Goal: Information Seeking & Learning: Learn about a topic

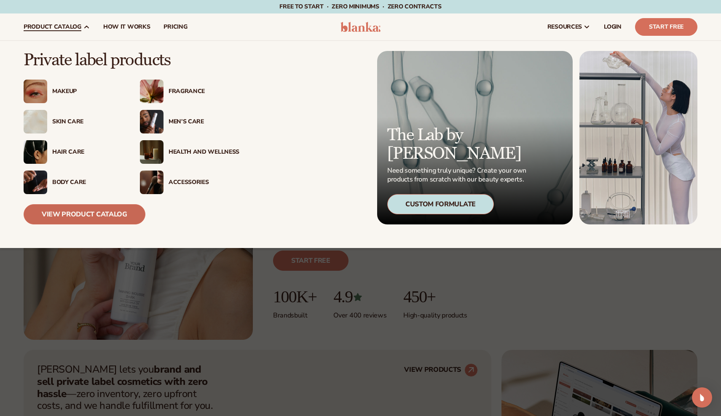
click at [89, 210] on link "View Product Catalog" at bounding box center [85, 214] width 122 height 20
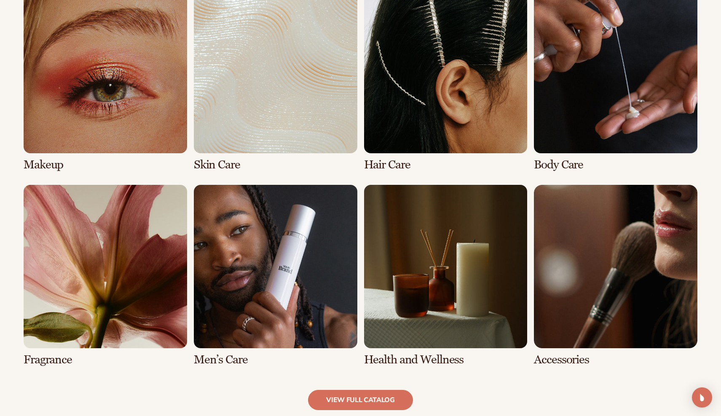
scroll to position [644, 0]
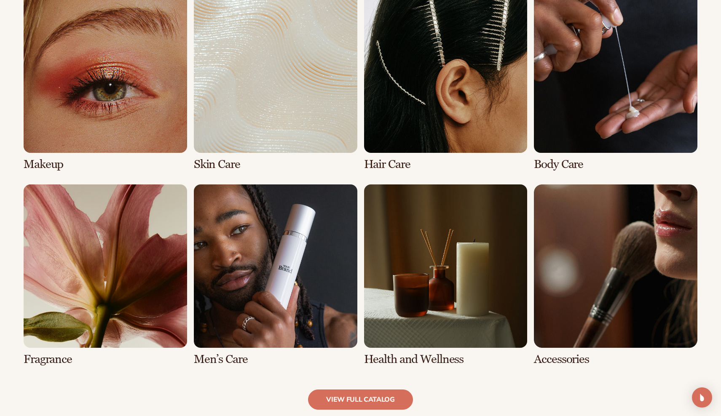
click at [305, 264] on link "6 / 8" at bounding box center [276, 276] width 164 height 182
click at [276, 271] on link "6 / 8" at bounding box center [276, 276] width 164 height 182
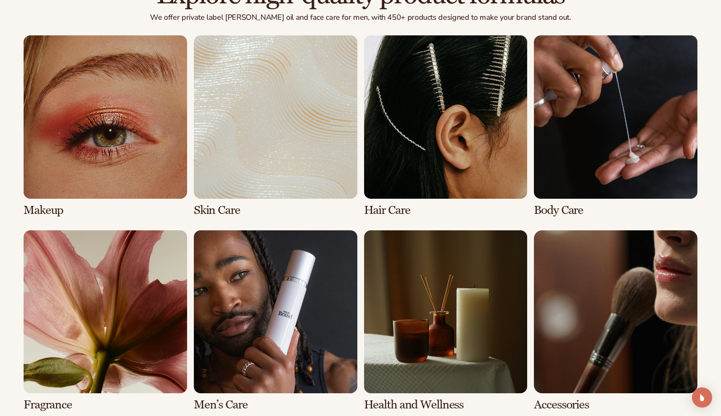
scroll to position [611, 0]
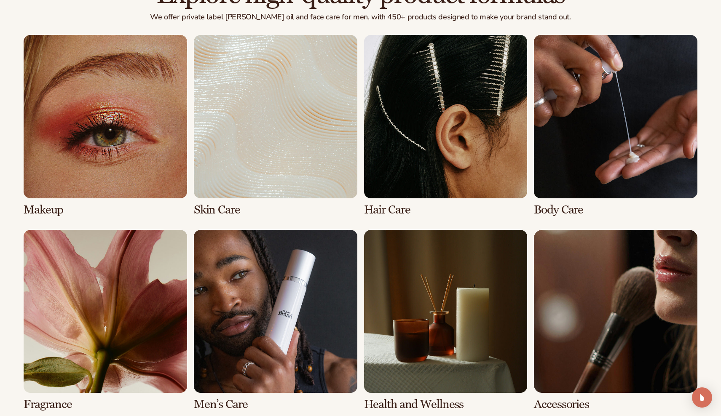
click at [285, 273] on link "6 / 8" at bounding box center [276, 321] width 164 height 182
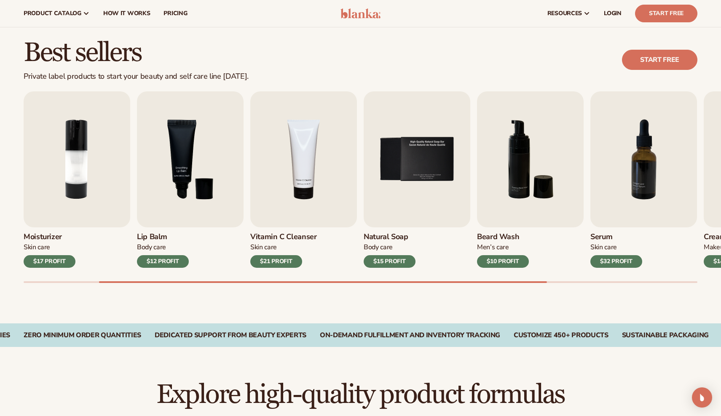
scroll to position [210, 0]
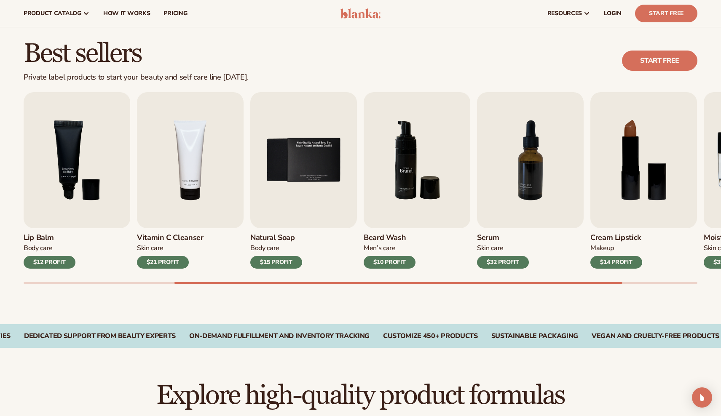
click at [397, 183] on img "6 / 9" at bounding box center [417, 160] width 107 height 136
click at [408, 206] on img "6 / 9" at bounding box center [417, 160] width 107 height 136
click at [486, 190] on img "7 / 9" at bounding box center [530, 160] width 107 height 136
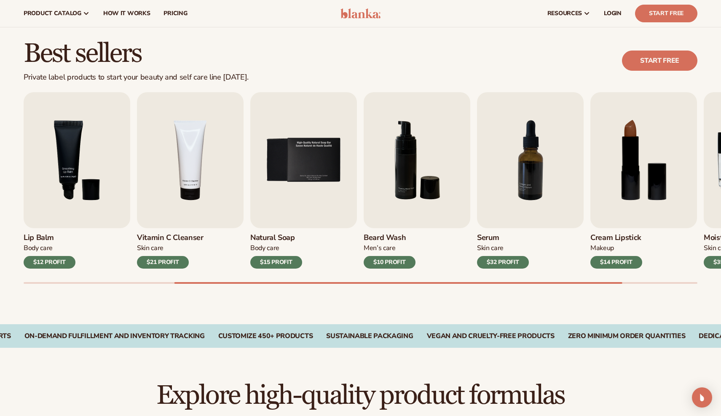
click at [491, 269] on div "Lip Gloss Makeup $16 PROFIT Moisturizer Skin Care $17 PROFIT Lip Balm Body Care…" at bounding box center [372, 188] width 697 height 192
click at [493, 260] on div "$32 PROFIT" at bounding box center [503, 262] width 52 height 13
click at [509, 188] on img "7 / 9" at bounding box center [530, 160] width 107 height 136
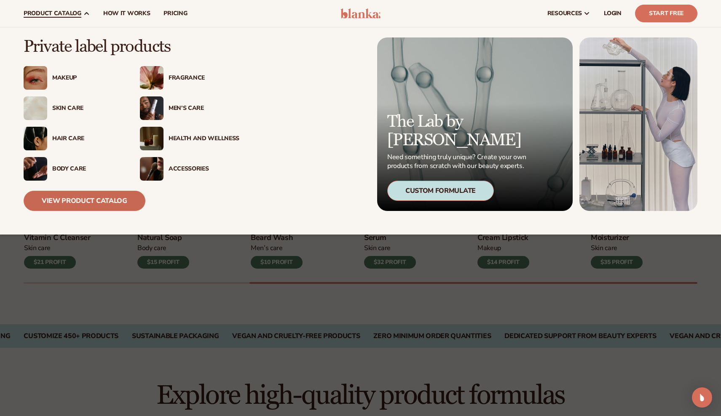
click at [83, 195] on link "View Product Catalog" at bounding box center [85, 201] width 122 height 20
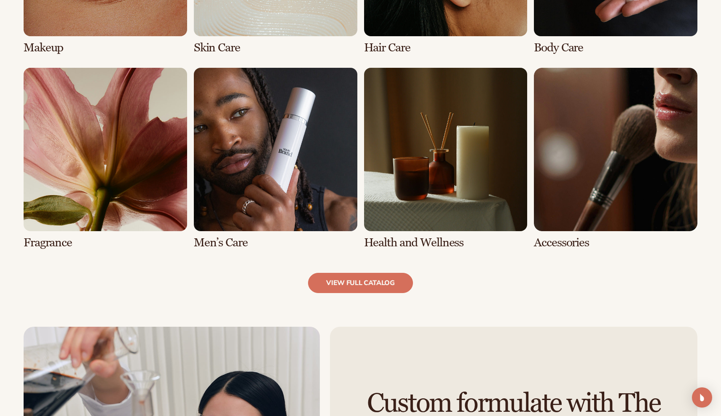
scroll to position [762, 0]
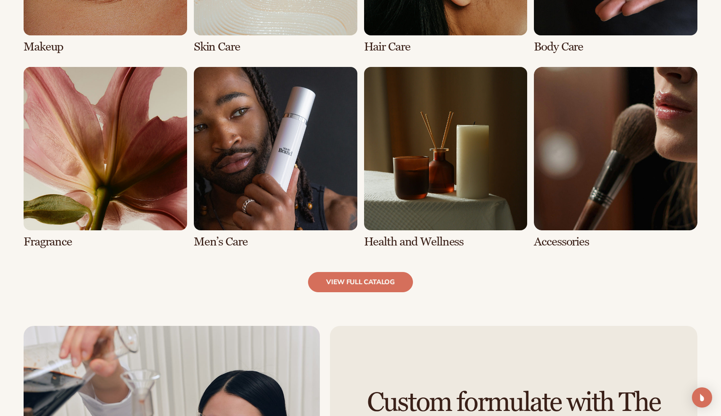
click at [470, 189] on link "7 / 8" at bounding box center [446, 158] width 164 height 182
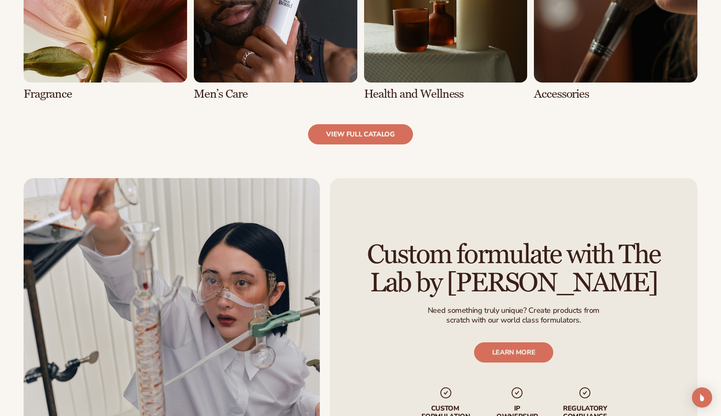
scroll to position [1040, 0]
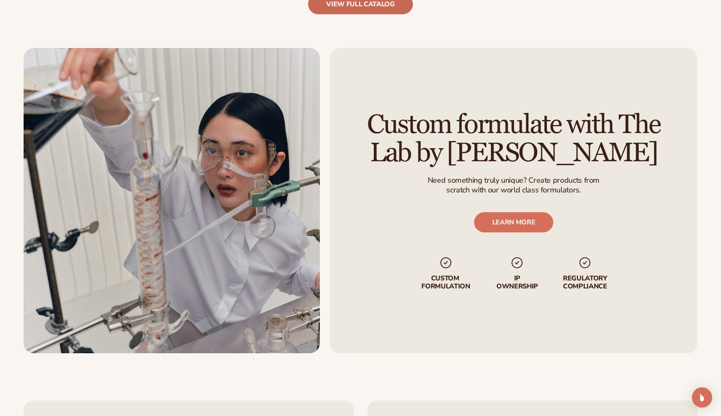
click at [377, 12] on link "view full catalog" at bounding box center [360, 4] width 105 height 20
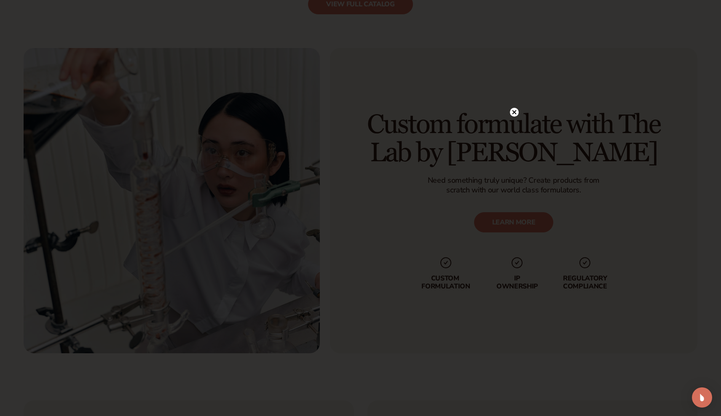
click at [517, 113] on circle at bounding box center [514, 112] width 9 height 9
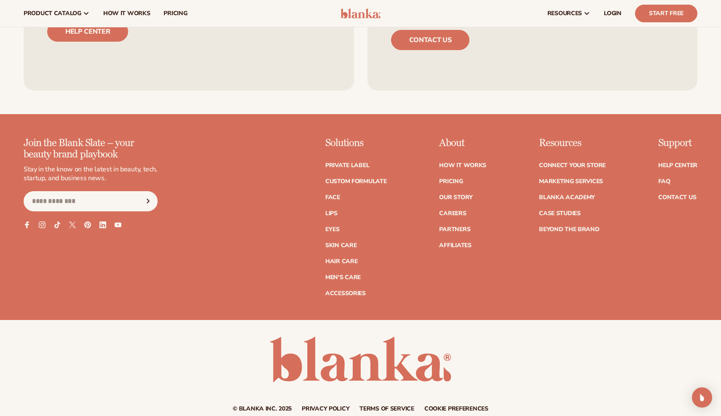
scroll to position [1456, 0]
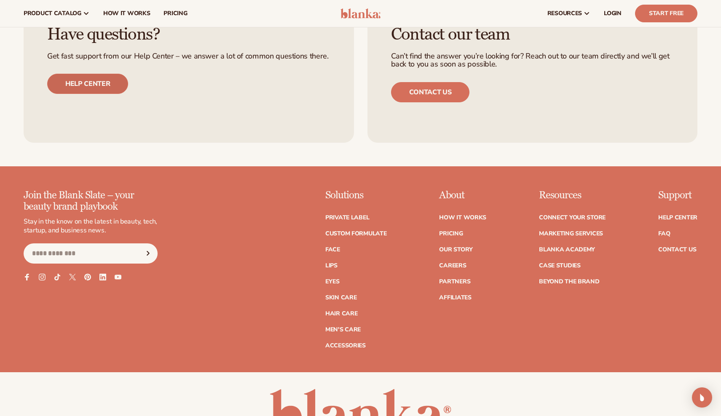
click at [115, 81] on link "Help center" at bounding box center [87, 84] width 81 height 20
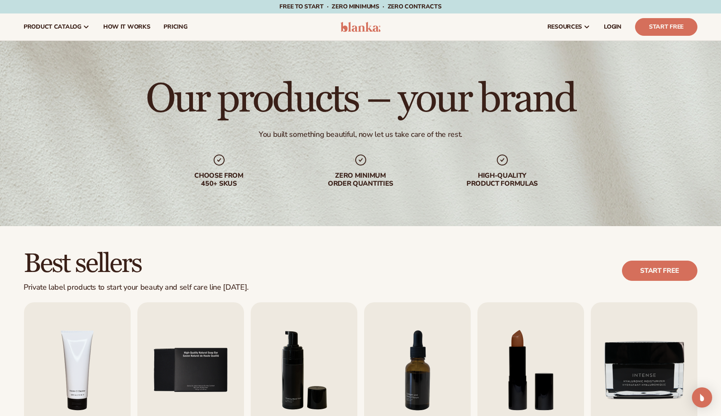
scroll to position [0, 0]
click at [352, 23] on img at bounding box center [361, 27] width 40 height 10
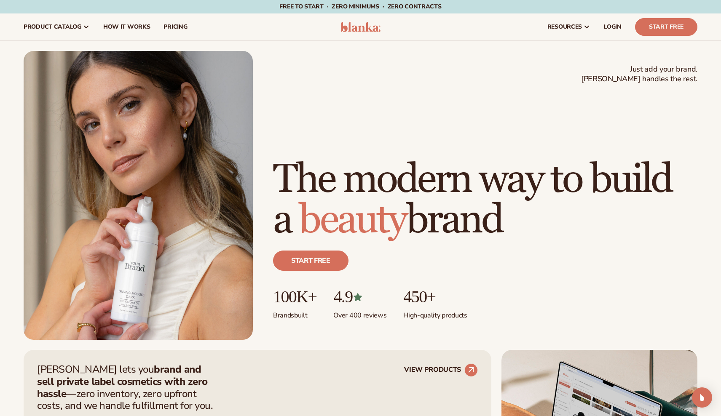
click at [351, 7] on span "Free to start · ZERO minimums · ZERO contracts ·" at bounding box center [360, 7] width 162 height 8
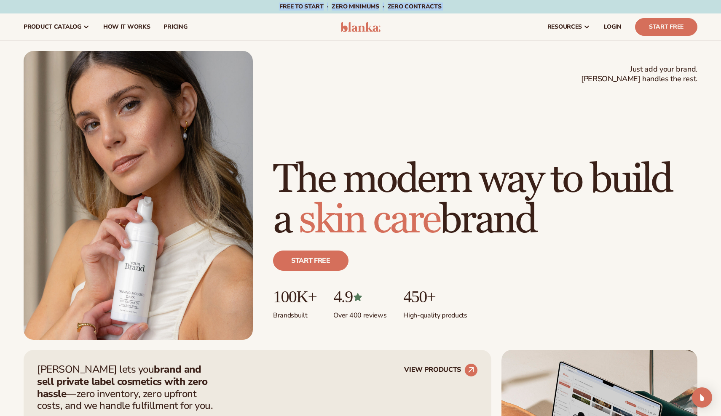
click at [351, 7] on span "Free to start · ZERO minimums · ZERO contracts ·" at bounding box center [360, 7] width 162 height 8
click at [316, 6] on span "Free to start · ZERO minimums · ZERO contracts ·" at bounding box center [360, 7] width 162 height 8
drag, startPoint x: 316, startPoint y: 6, endPoint x: 378, endPoint y: 6, distance: 62.8
click at [378, 6] on span "Free to start · ZERO minimums · ZERO contracts ·" at bounding box center [360, 7] width 162 height 8
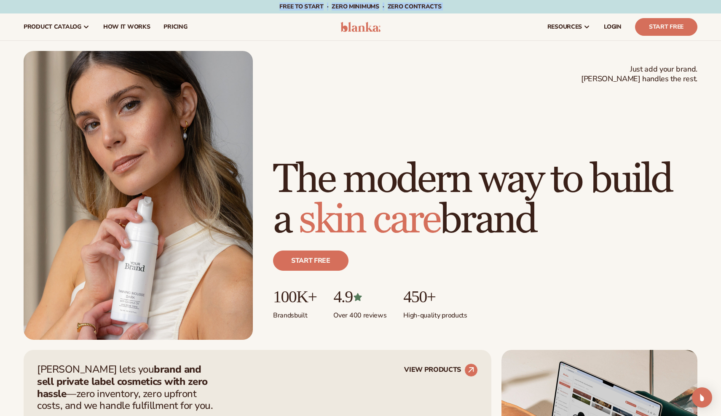
click at [378, 6] on span "Free to start · ZERO minimums · ZERO contracts ·" at bounding box center [360, 7] width 162 height 8
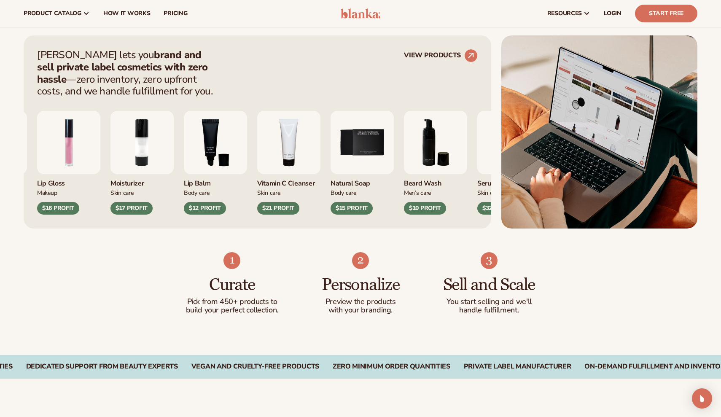
scroll to position [273, 0]
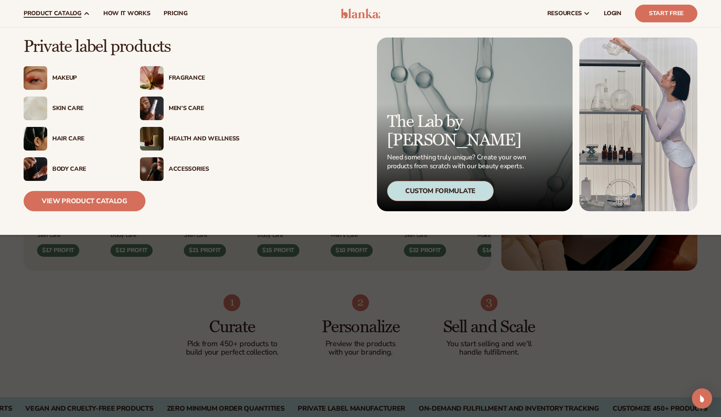
click at [85, 11] on icon at bounding box center [86, 13] width 7 height 7
click at [70, 195] on link "View Product Catalog" at bounding box center [85, 201] width 122 height 20
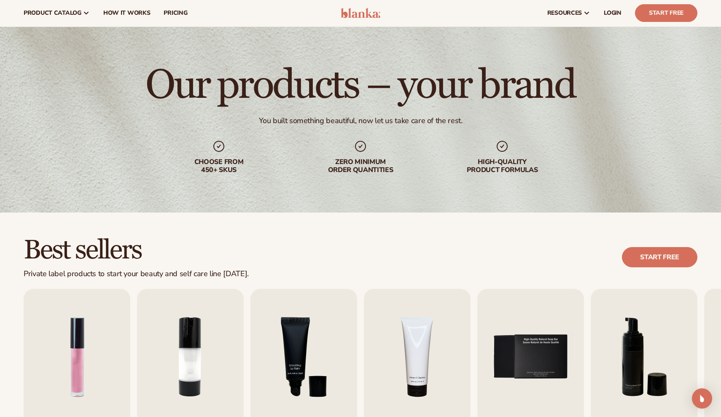
scroll to position [16, 0]
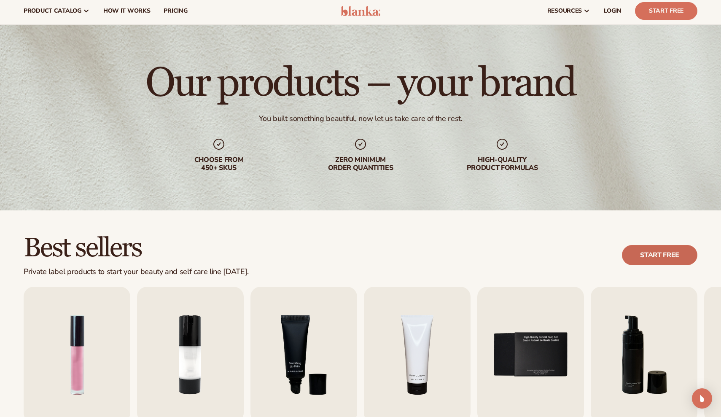
click at [651, 259] on link "Start free" at bounding box center [659, 255] width 75 height 20
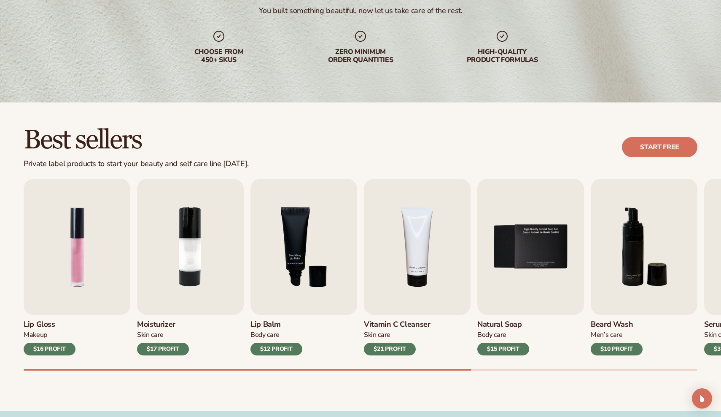
scroll to position [241, 0]
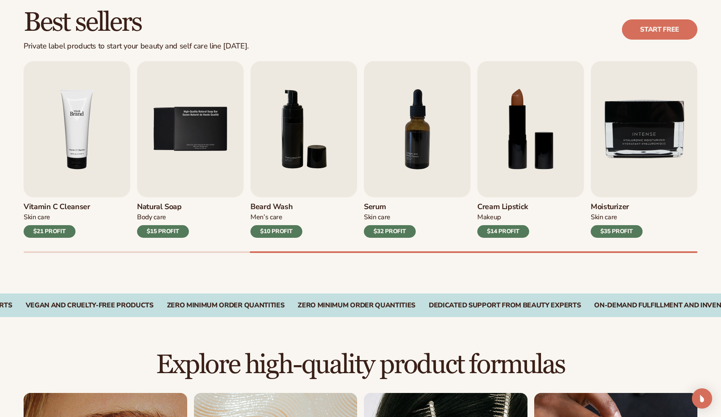
click at [87, 161] on img "4 / 9" at bounding box center [77, 129] width 107 height 136
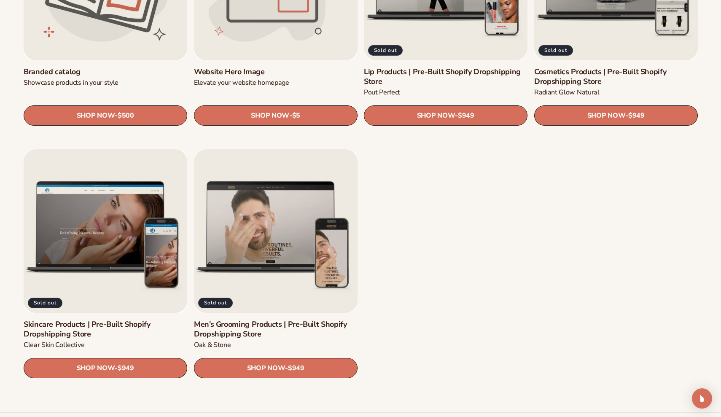
scroll to position [1132, 0]
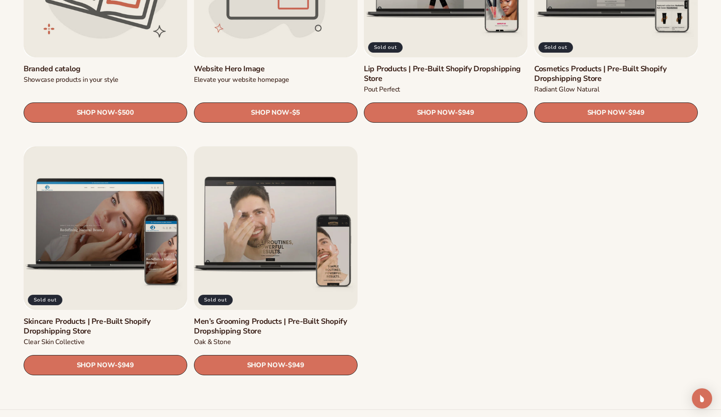
click at [281, 316] on link "Men’s Grooming Products | Pre-Built Shopify Dropshipping Store" at bounding box center [276, 326] width 164 height 20
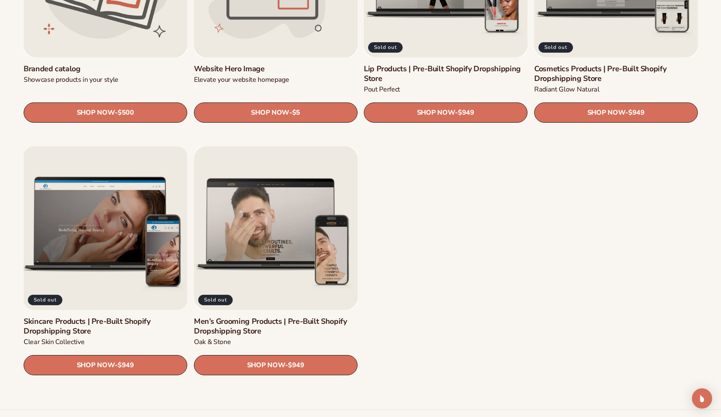
click at [99, 316] on link "Skincare Products | Pre-Built Shopify Dropshipping Store" at bounding box center [106, 326] width 164 height 20
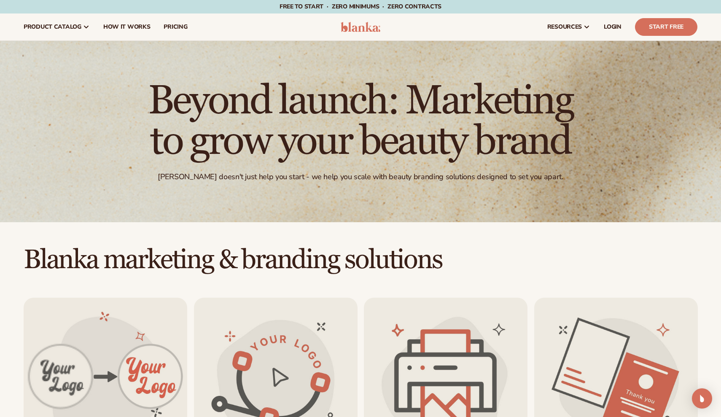
scroll to position [0, 0]
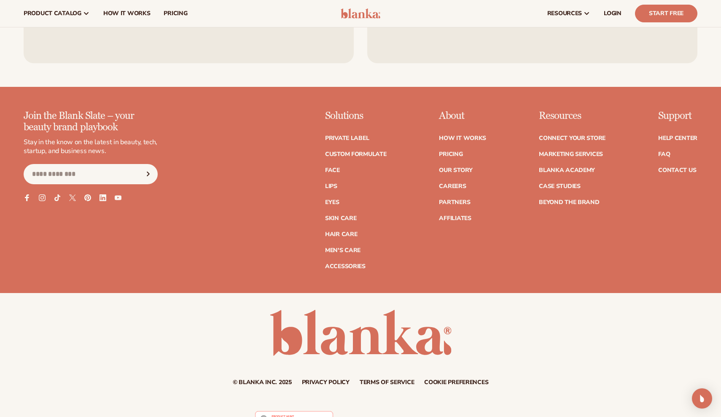
scroll to position [850, 0]
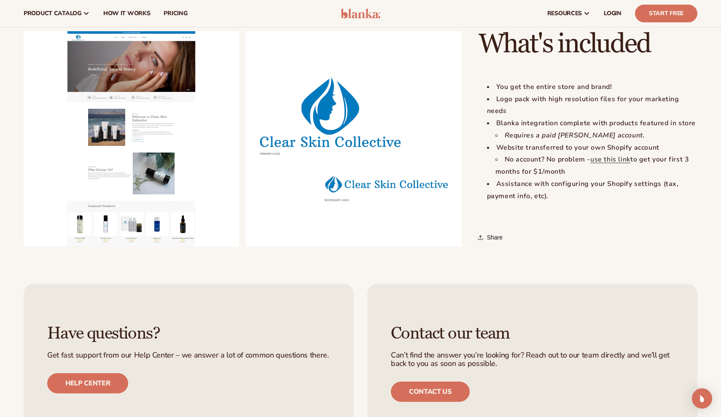
scroll to position [766, 0]
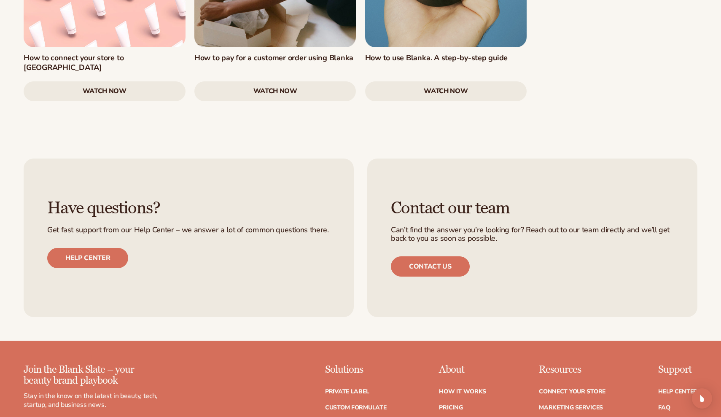
scroll to position [1515, 0]
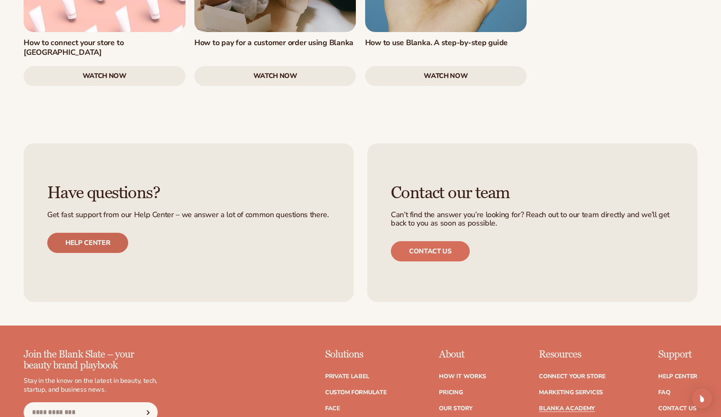
click at [106, 233] on link "Help center" at bounding box center [87, 243] width 81 height 20
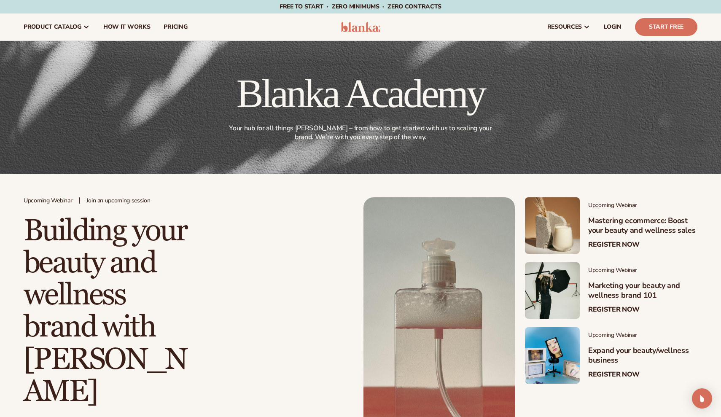
scroll to position [0, 0]
